Goal: Task Accomplishment & Management: Use online tool/utility

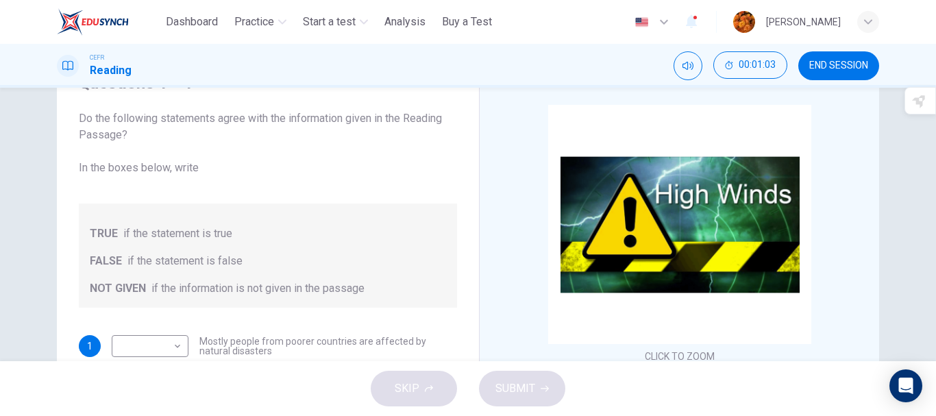
scroll to position [258, 0]
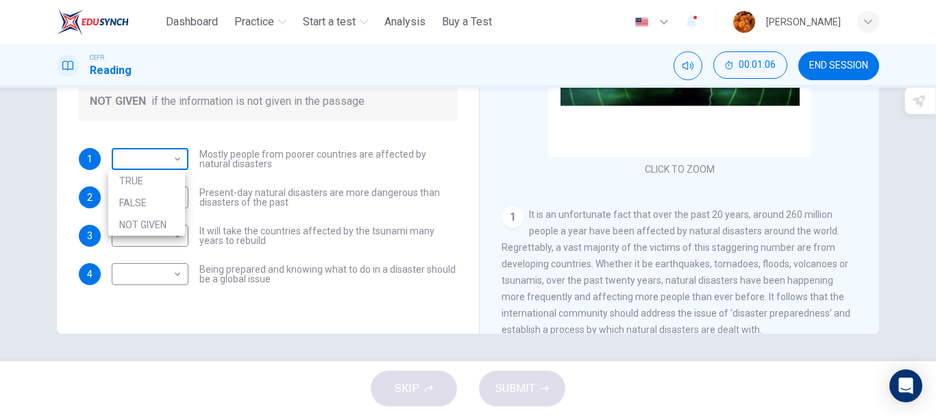
click at [177, 160] on body "This site uses cookies, as explained in our Privacy Policy . If you agree to th…" at bounding box center [468, 208] width 936 height 416
click at [149, 205] on li "FALSE" at bounding box center [146, 203] width 77 height 22
type input "*****"
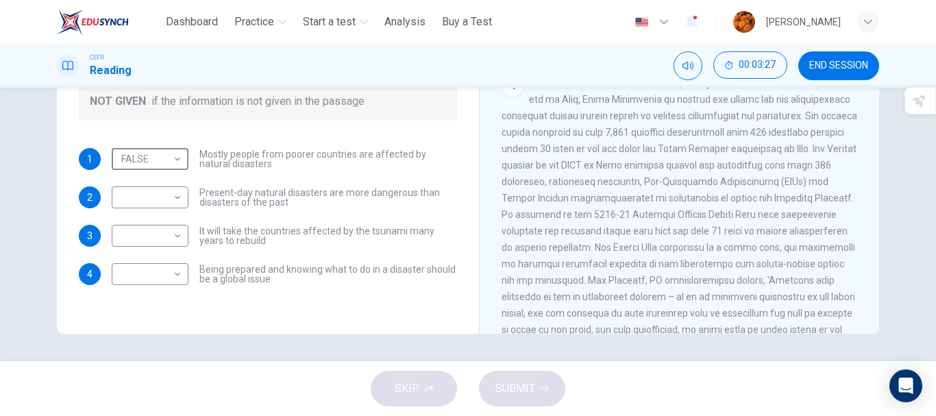
scroll to position [573, 0]
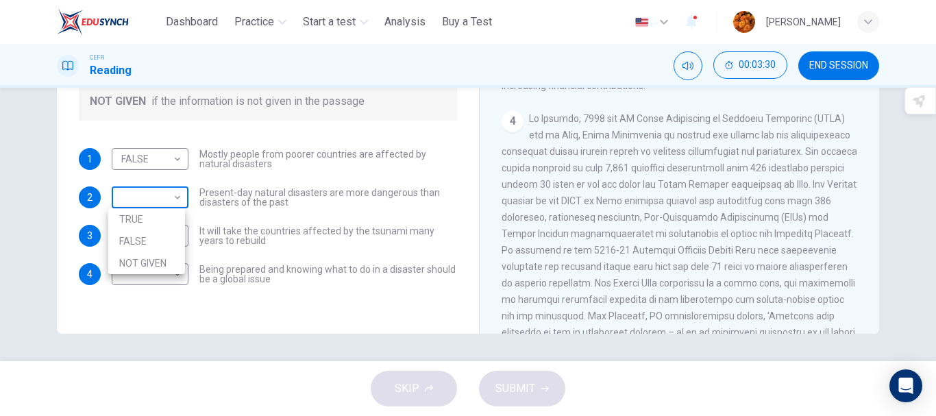
click at [174, 207] on body "This site uses cookies, as explained in our Privacy Policy . If you agree to th…" at bounding box center [468, 208] width 936 height 416
click at [158, 256] on li "NOT GIVEN" at bounding box center [146, 263] width 77 height 22
type input "*********"
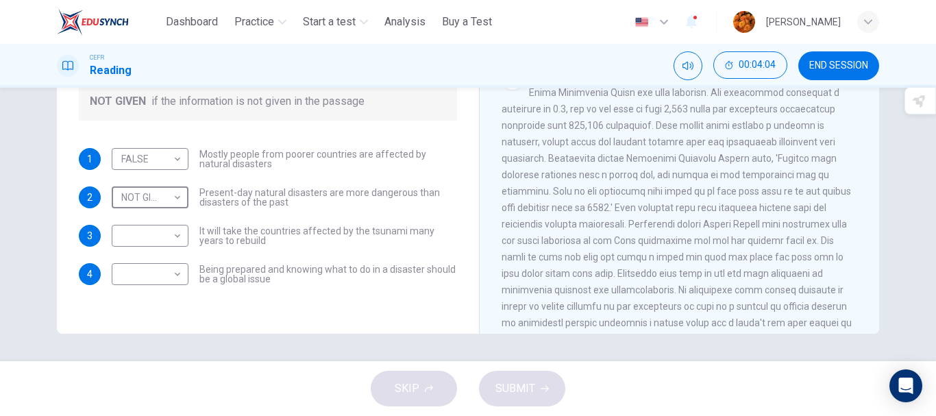
scroll to position [1045, 0]
drag, startPoint x: 875, startPoint y: 247, endPoint x: 875, endPoint y: 266, distance: 18.5
click at [875, 266] on div "Questions 1 - 4 Do the following statements agree with the information given in…" at bounding box center [468, 96] width 866 height 476
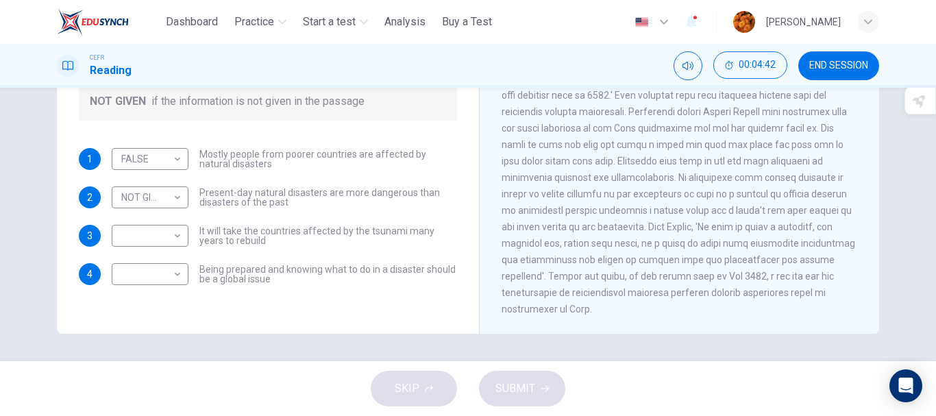
scroll to position [1185, 0]
click at [177, 230] on body "This site uses cookies, as explained in our Privacy Policy . If you agree to th…" at bounding box center [468, 208] width 936 height 416
click at [145, 300] on li "NOT GIVEN" at bounding box center [146, 301] width 77 height 22
type input "*********"
click at [175, 273] on body "This site uses cookies, as explained in our Privacy Policy . If you agree to th…" at bounding box center [468, 208] width 936 height 416
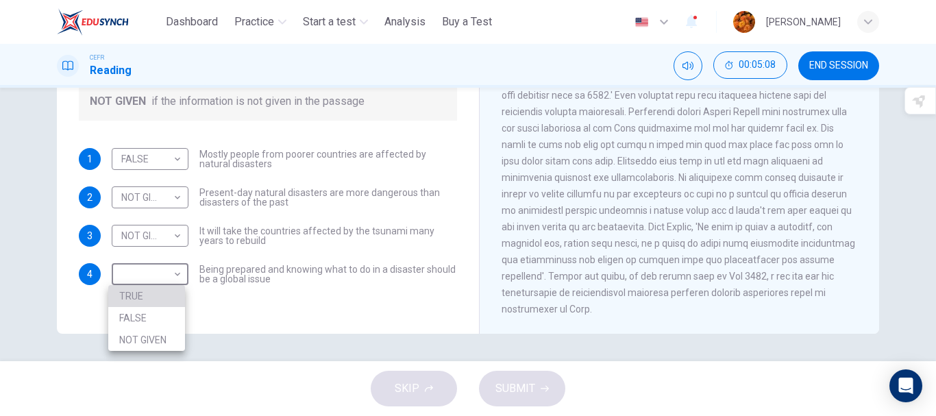
click at [149, 295] on li "TRUE" at bounding box center [146, 296] width 77 height 22
type input "****"
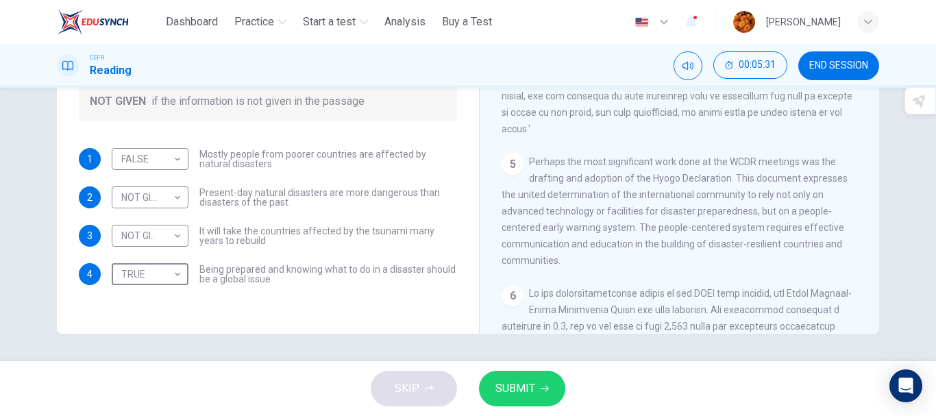
scroll to position [831, 0]
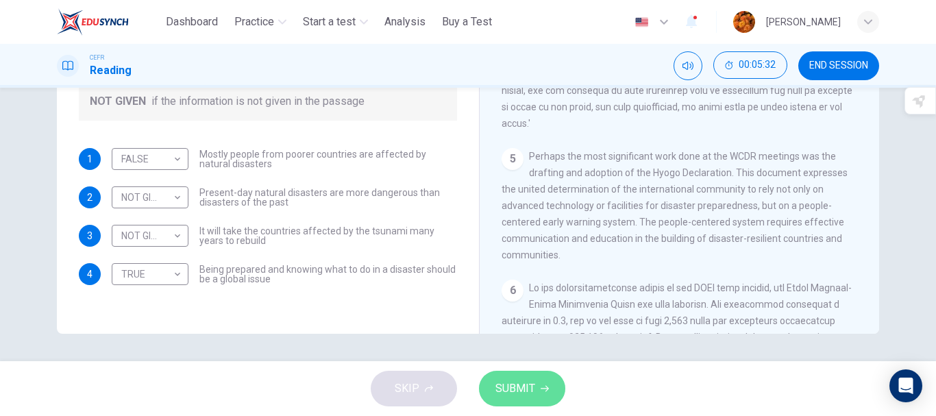
click at [540, 387] on icon "button" at bounding box center [544, 388] width 8 height 8
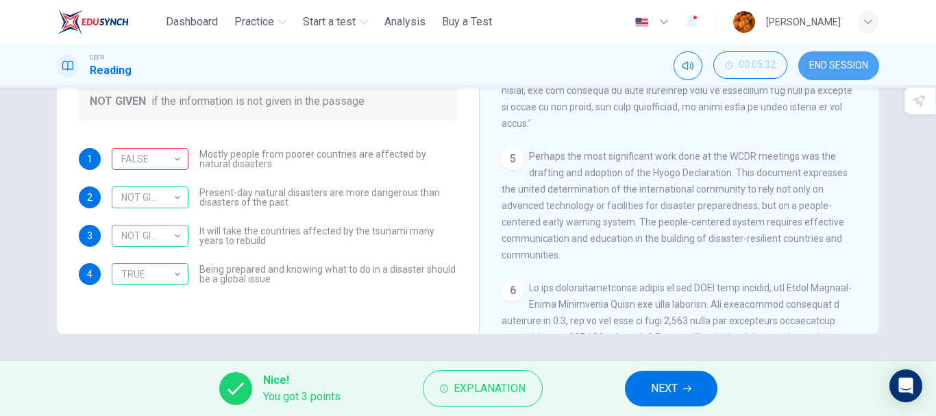
click at [816, 73] on button "END SESSION" at bounding box center [838, 65] width 81 height 29
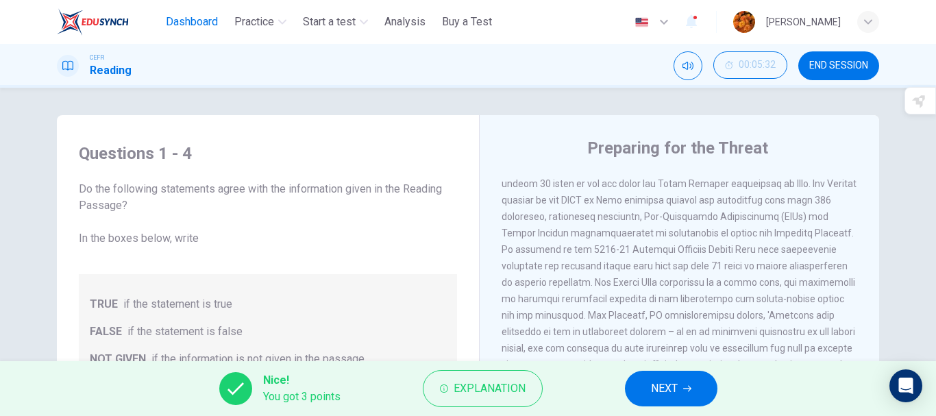
click at [214, 23] on span "Dashboard" at bounding box center [192, 22] width 52 height 16
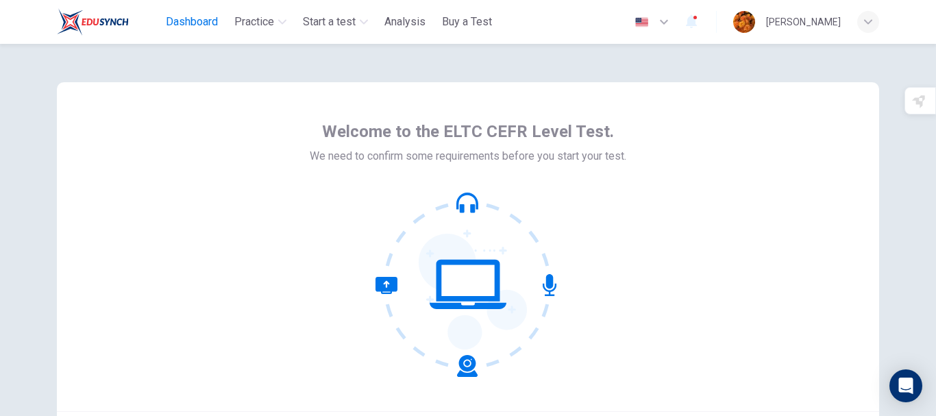
click at [205, 25] on span "Dashboard" at bounding box center [192, 22] width 52 height 16
